Goal: Ask a question: Seek information or help from site administrators or community

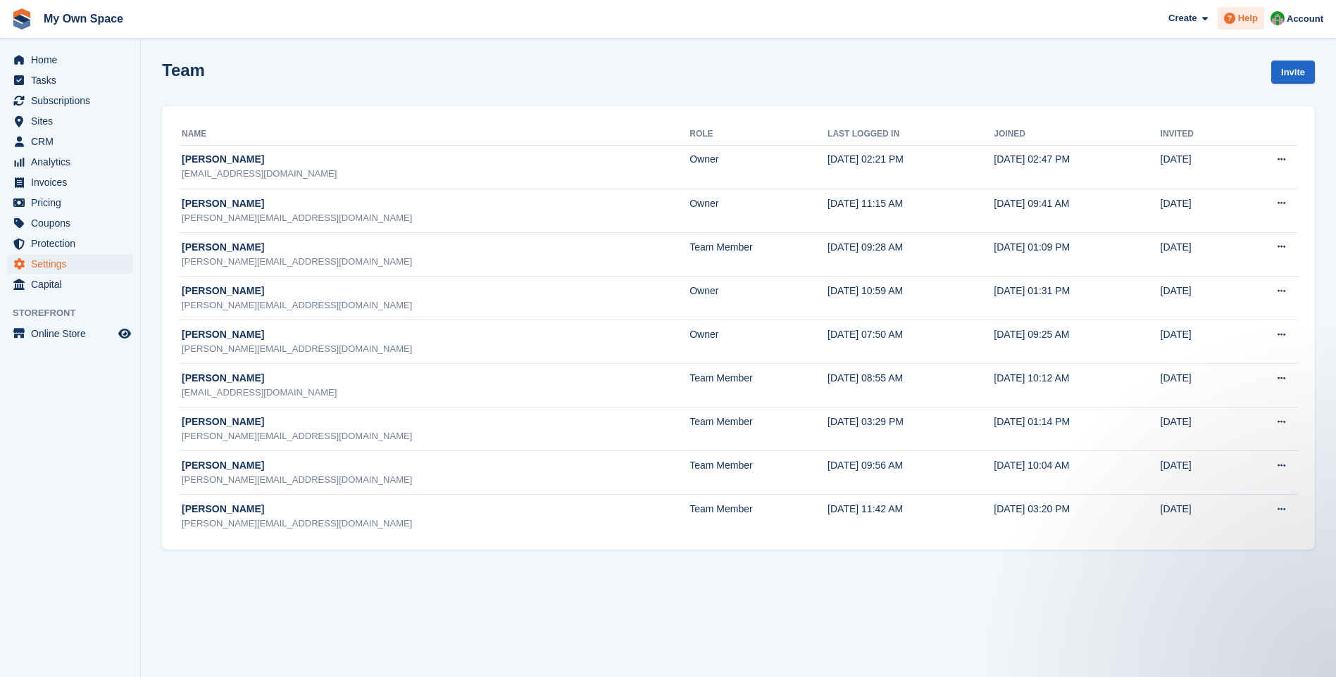
click at [1242, 20] on span "Help" at bounding box center [1248, 18] width 20 height 14
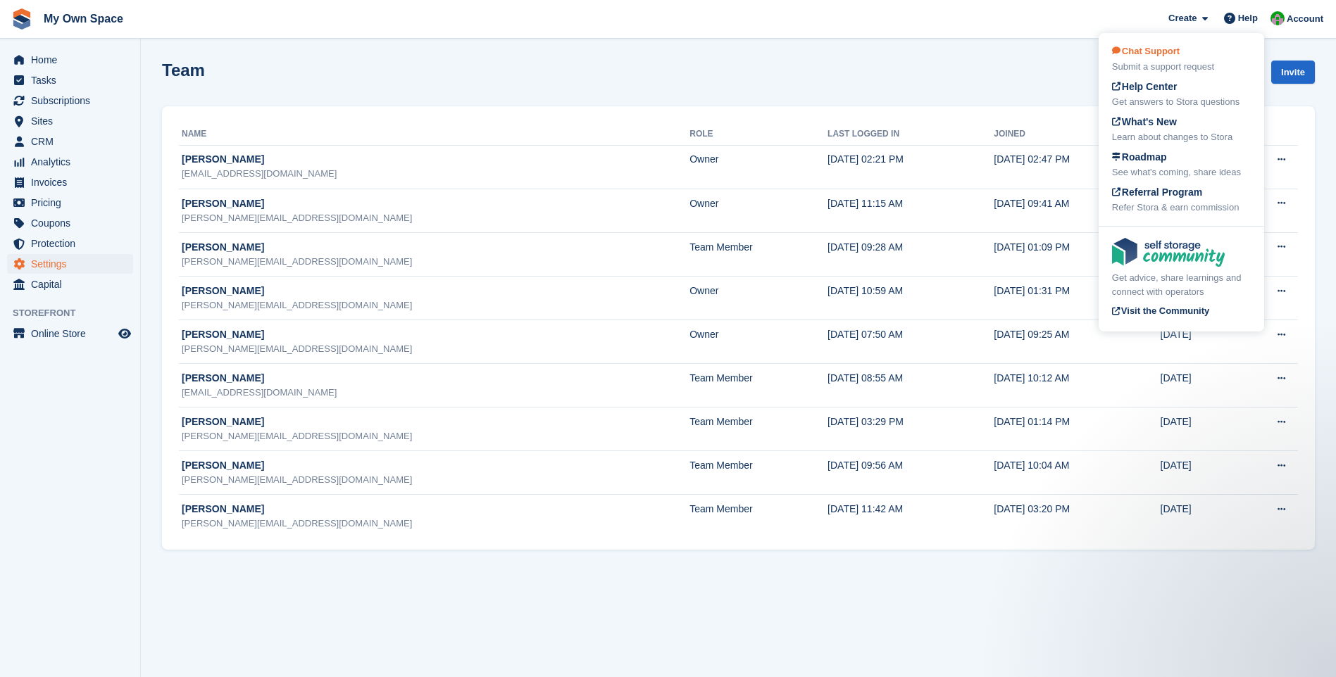
click at [1141, 58] on div "Chat Support Submit a support request" at bounding box center [1181, 59] width 139 height 30
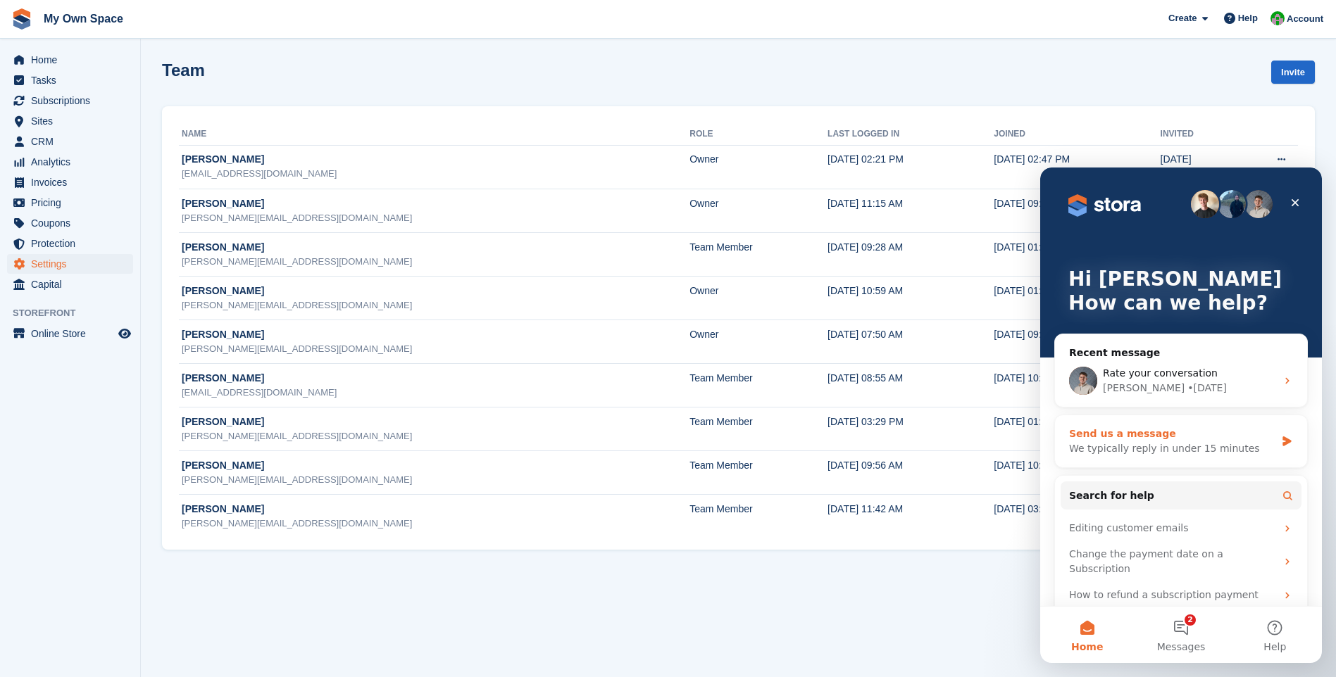
click at [1115, 440] on div "Send us a message" at bounding box center [1172, 434] width 206 height 15
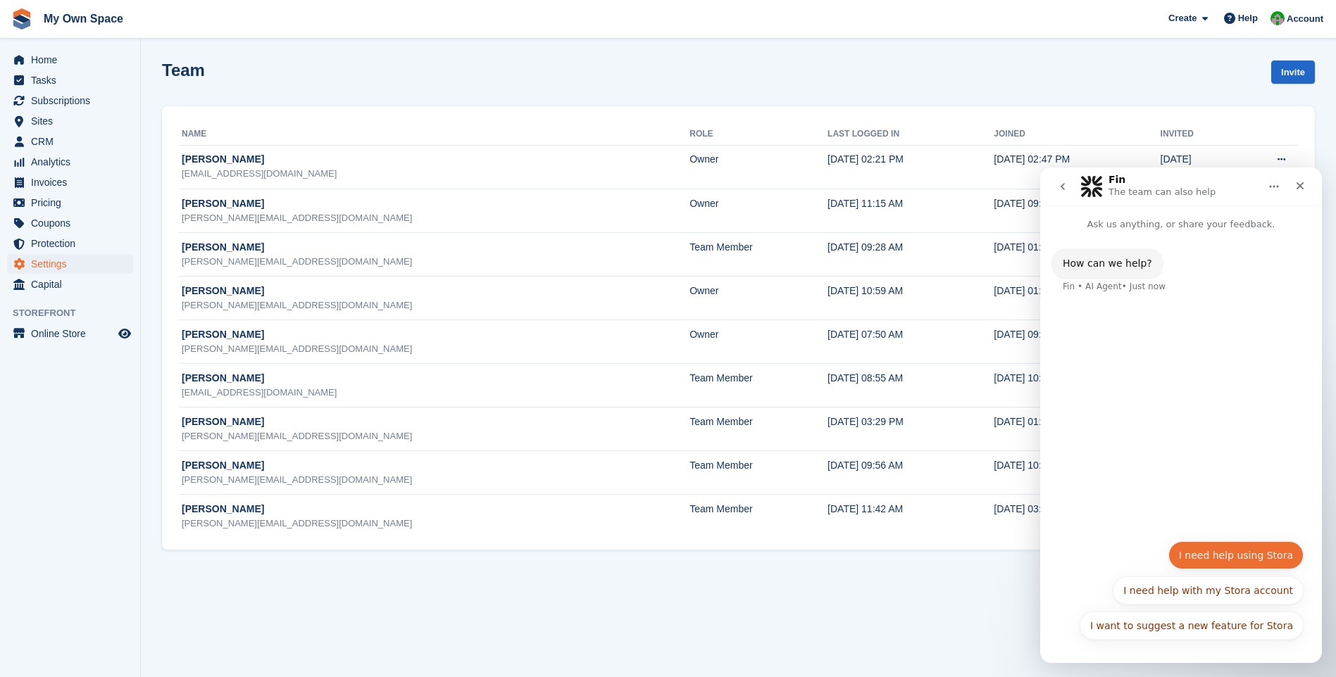
click at [1225, 563] on button "I need help using Stora" at bounding box center [1235, 555] width 135 height 28
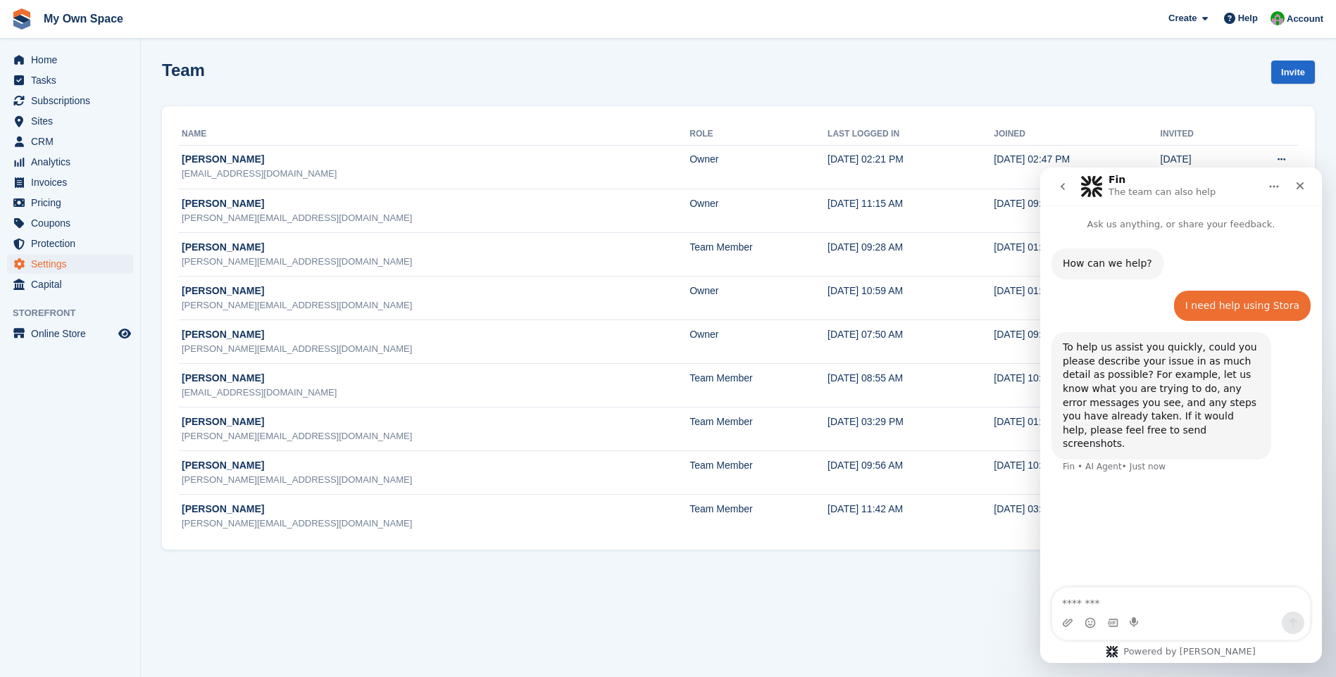
click at [1082, 601] on textarea "Message…" at bounding box center [1181, 600] width 258 height 24
type textarea "**********"
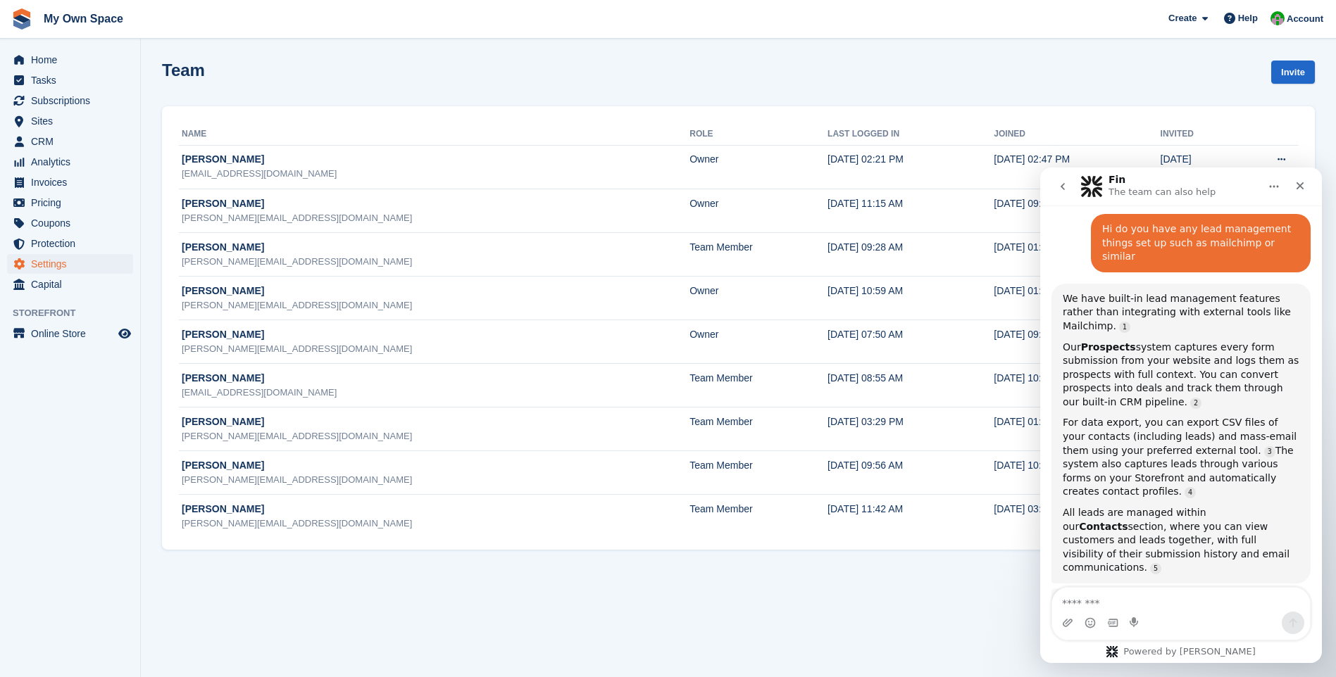
scroll to position [263, 0]
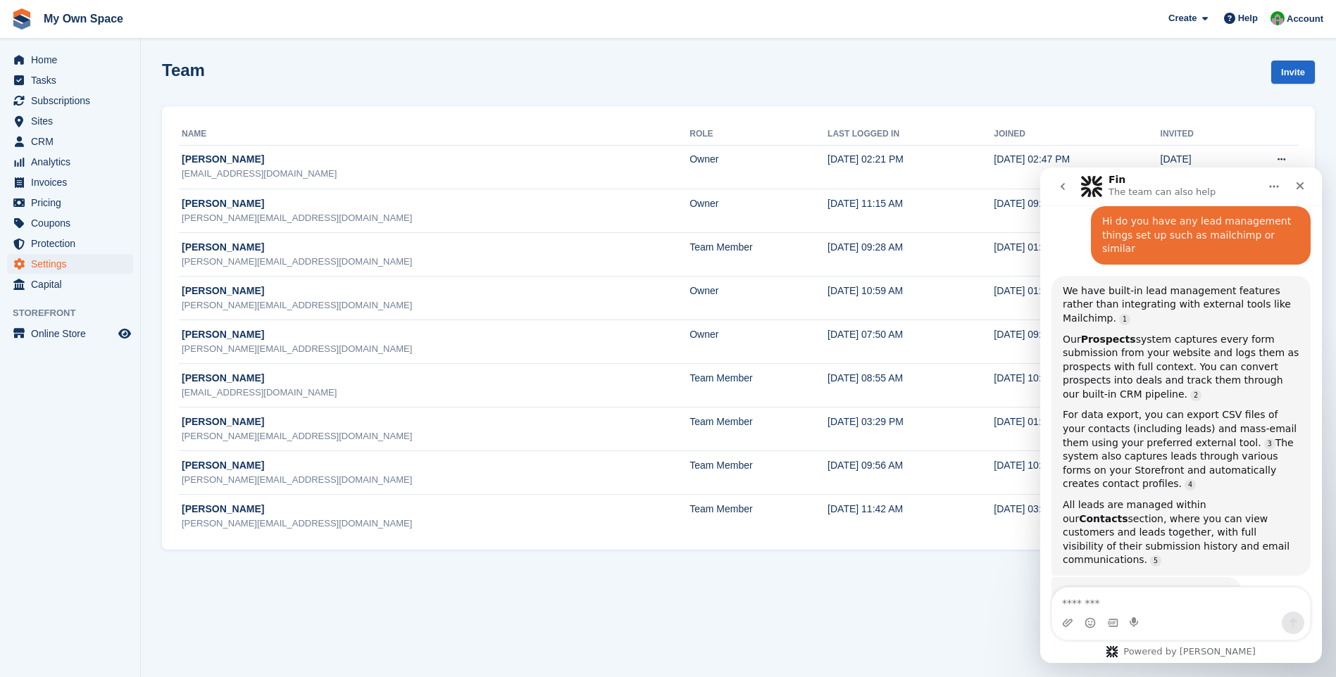
click at [1076, 604] on textarea "Message…" at bounding box center [1181, 600] width 258 height 24
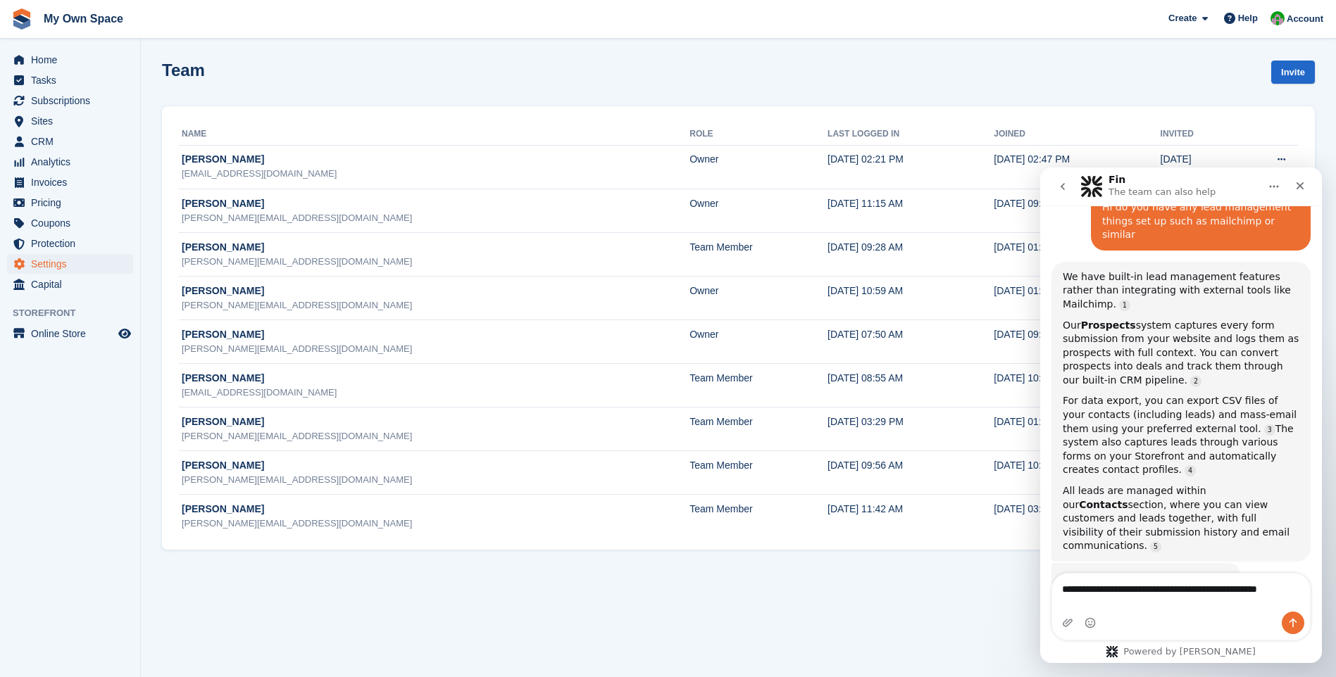
type textarea "**********"
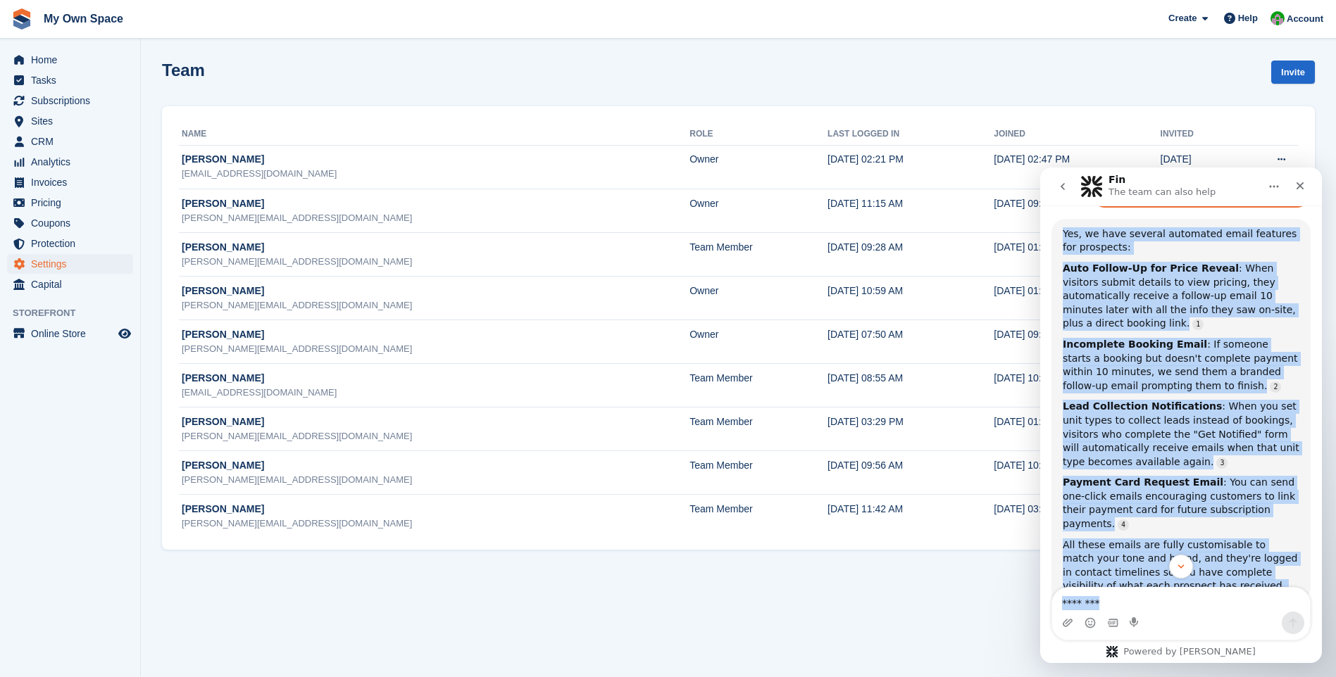
scroll to position [725, 0]
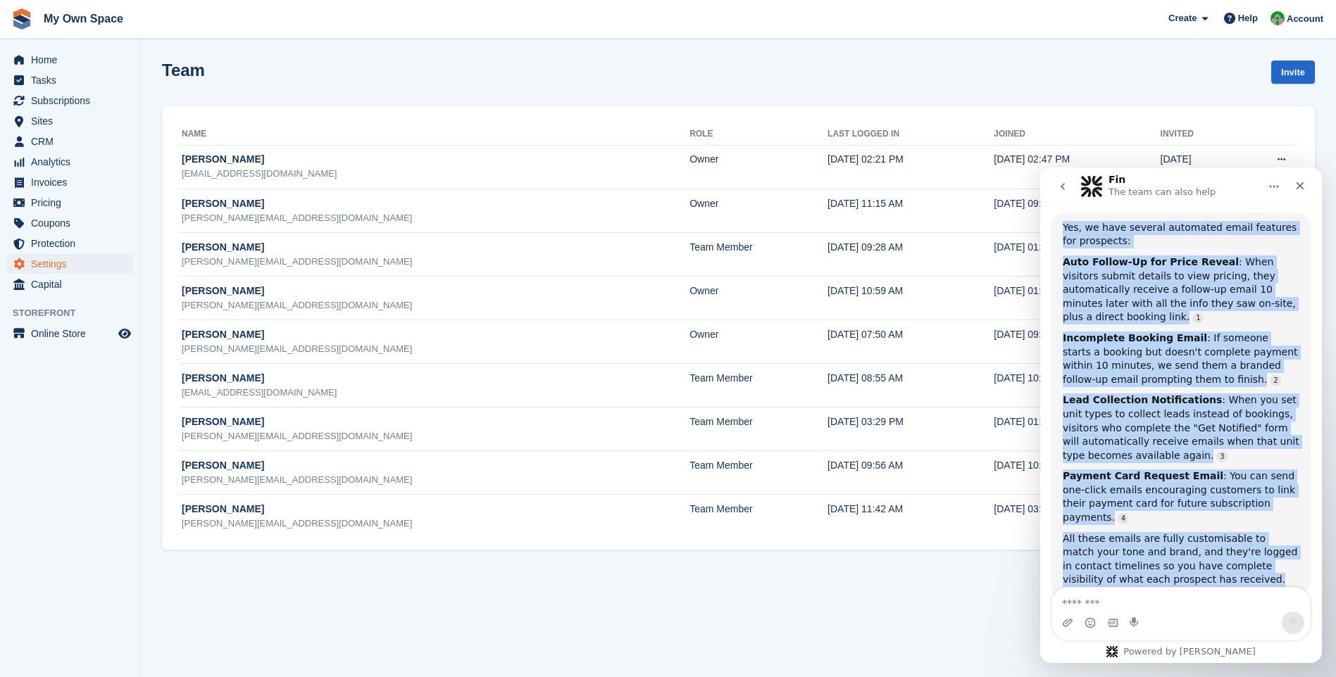
drag, startPoint x: 1064, startPoint y: 320, endPoint x: 1220, endPoint y: 506, distance: 242.9
click at [1220, 506] on div "Yes, we have several automated email features for prospects: Auto Follow-Up for…" at bounding box center [1180, 404] width 237 height 366
copy div "Yes, we have several automated email features for prospects: Auto Follow-Up for…"
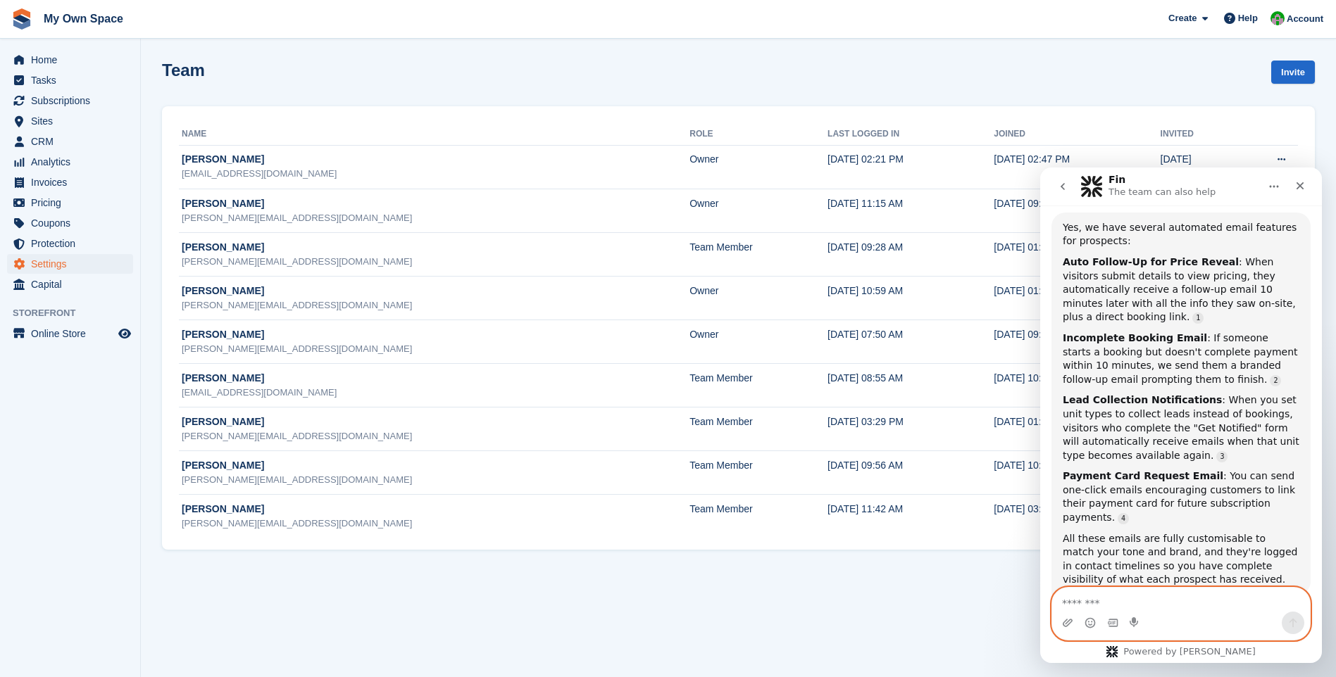
click at [1071, 601] on textarea "Message…" at bounding box center [1181, 600] width 258 height 24
type textarea "**"
type textarea "*"
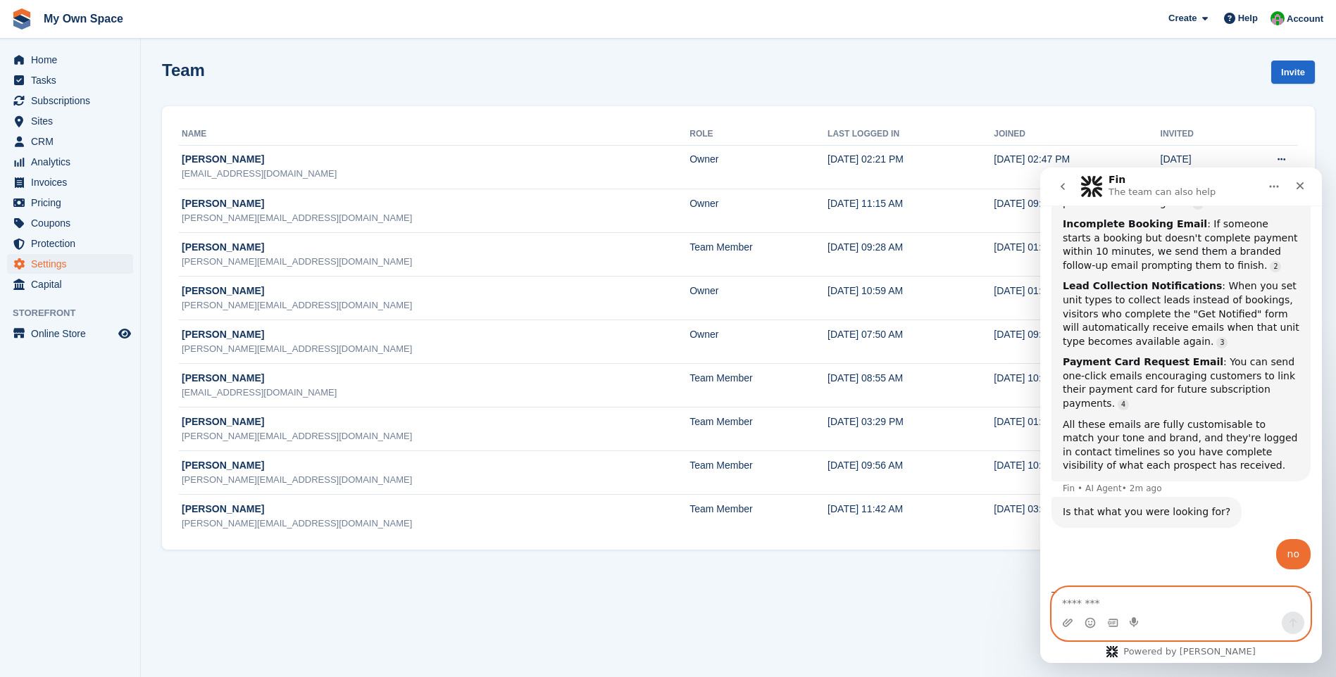
scroll to position [860, 0]
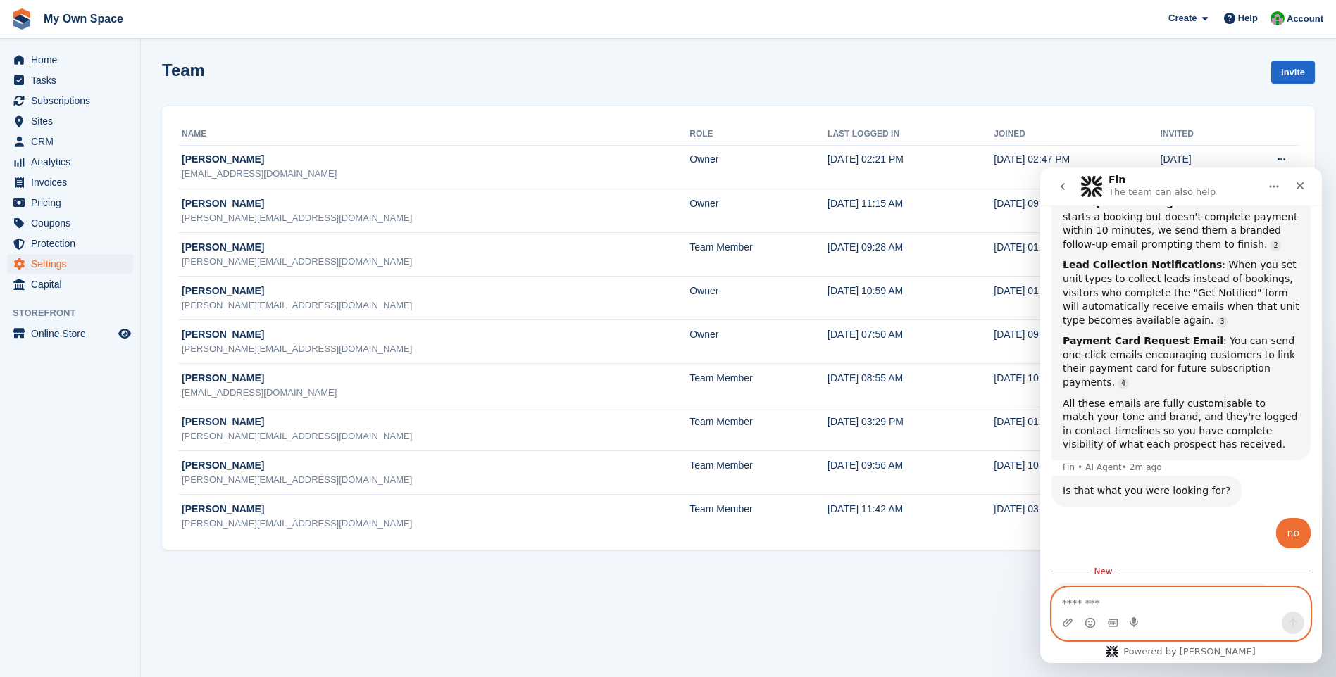
click at [1084, 598] on textarea "Message…" at bounding box center [1181, 600] width 258 height 24
type textarea "**********"
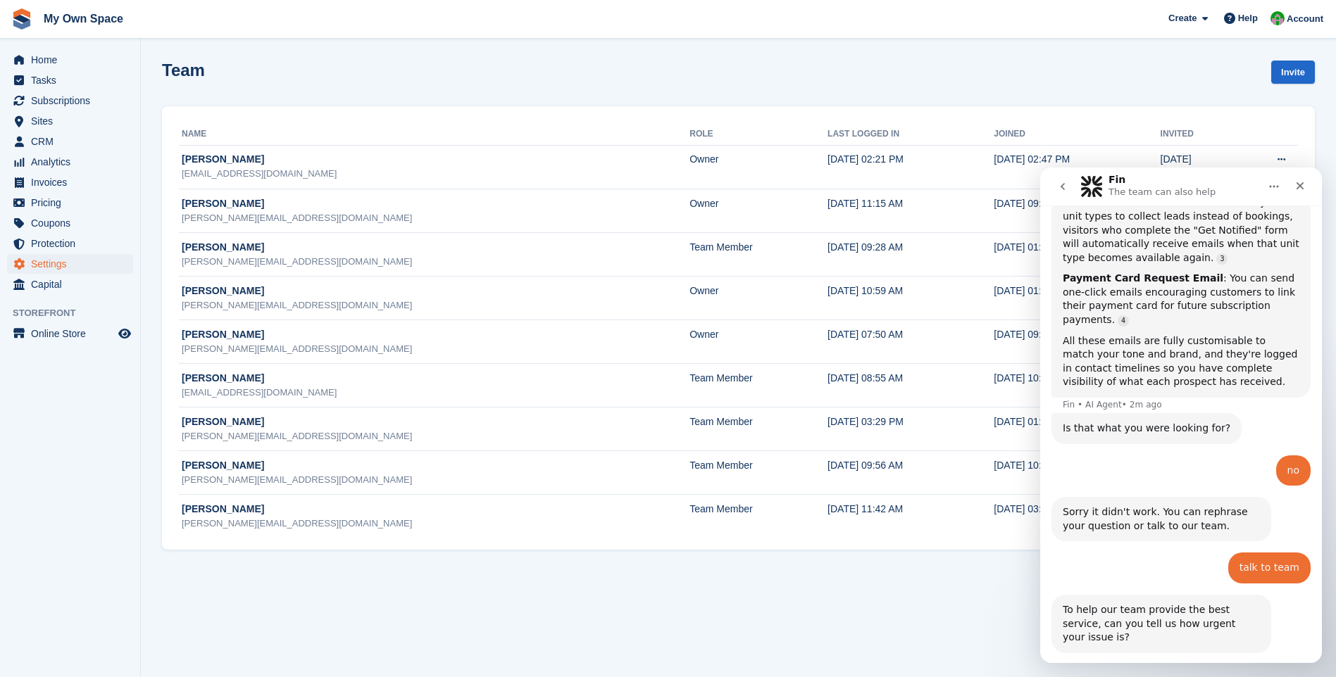
scroll to position [1003, 0]
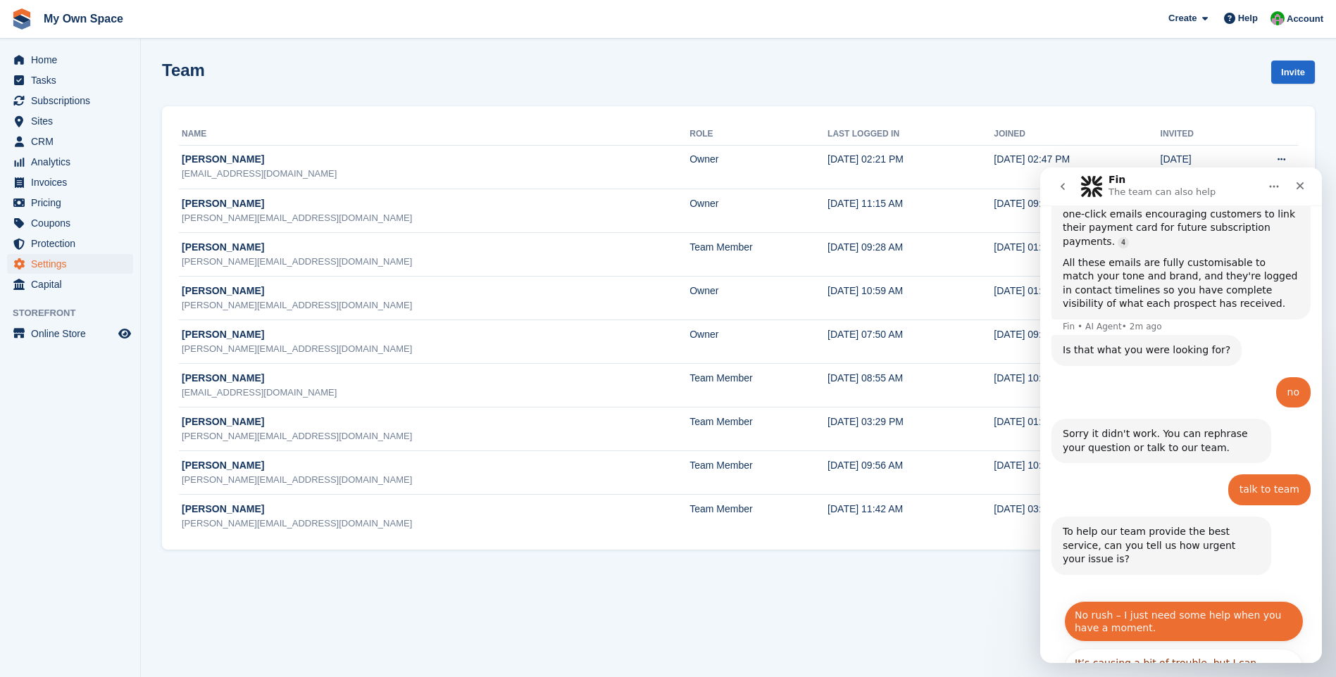
click at [1182, 601] on button "No rush – I just need some help when you have a moment." at bounding box center [1183, 621] width 239 height 41
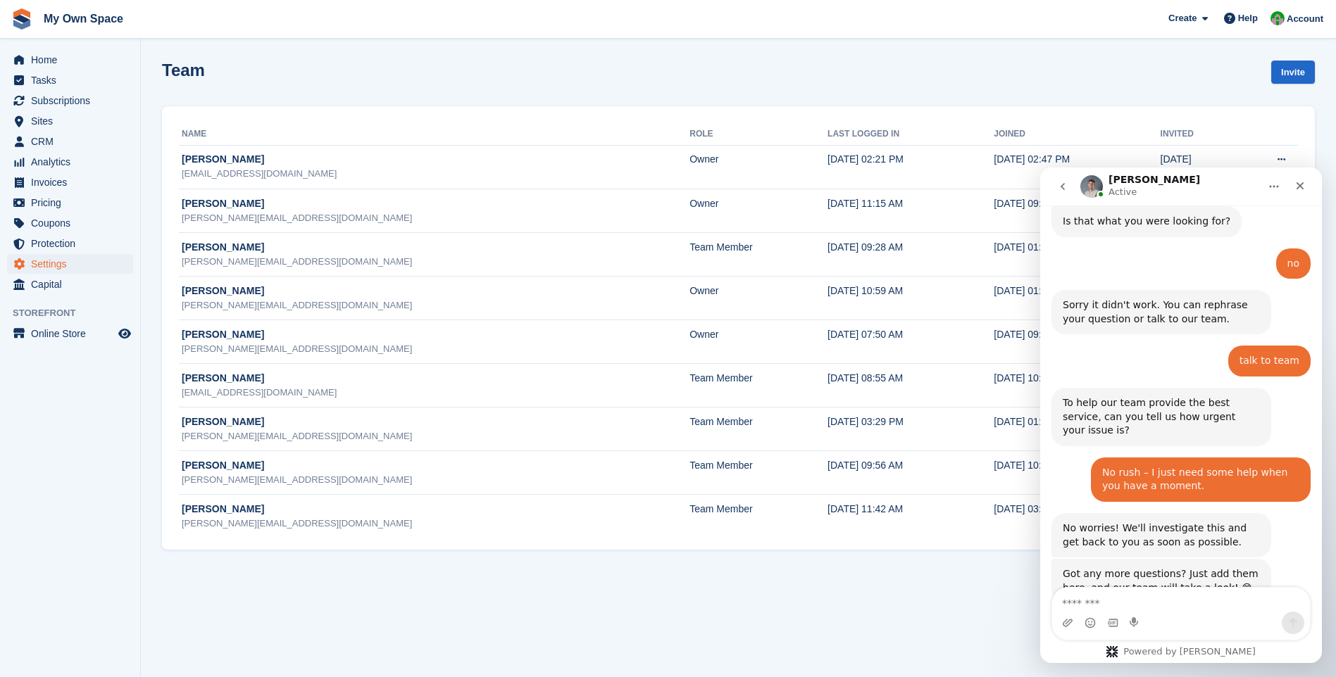
scroll to position [1264, 0]
